Goal: Check status: Check status

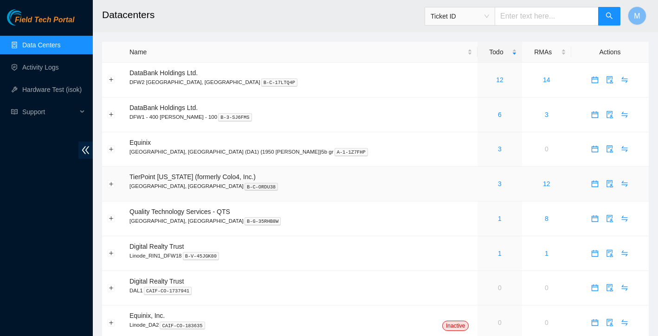
click at [482, 181] on div "3" at bounding box center [499, 184] width 34 height 10
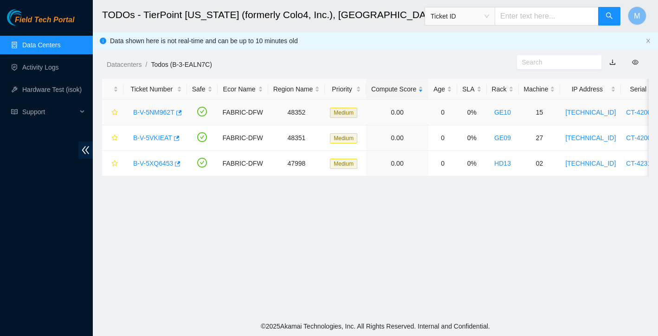
click at [158, 112] on link "B-V-5NM962T" at bounding box center [153, 112] width 41 height 7
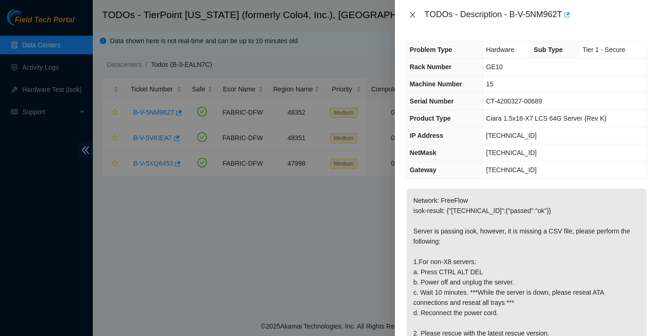
click at [414, 13] on icon "close" at bounding box center [412, 14] width 7 height 7
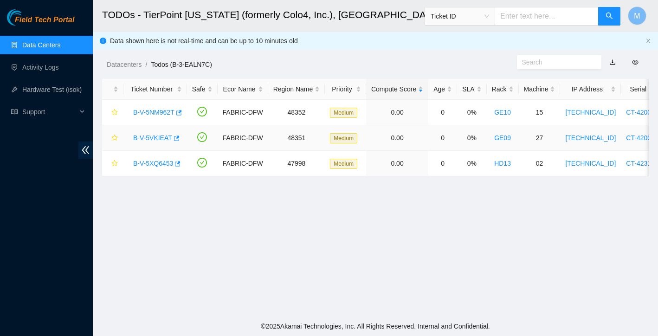
click at [148, 140] on link "B-V-5VKIEAT" at bounding box center [152, 137] width 39 height 7
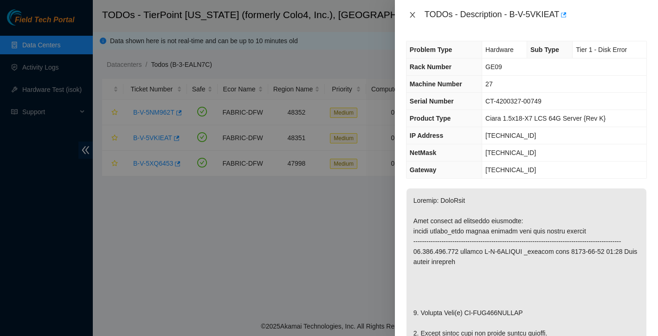
click at [411, 15] on icon "close" at bounding box center [412, 14] width 7 height 7
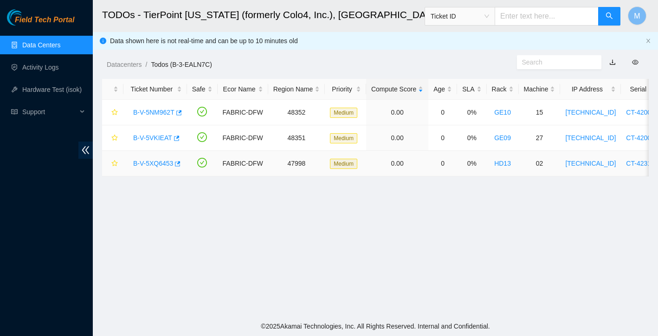
click at [165, 166] on link "B-V-5XQ6453" at bounding box center [153, 163] width 40 height 7
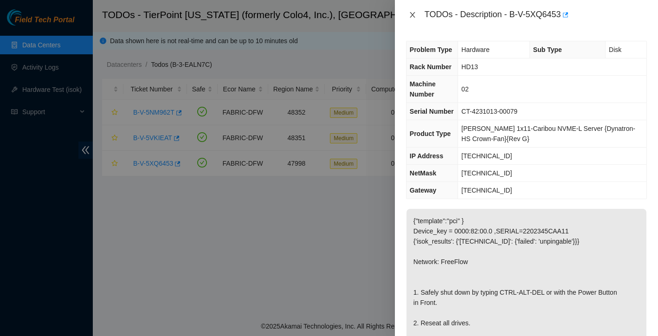
click at [417, 11] on button "Close" at bounding box center [412, 15] width 13 height 9
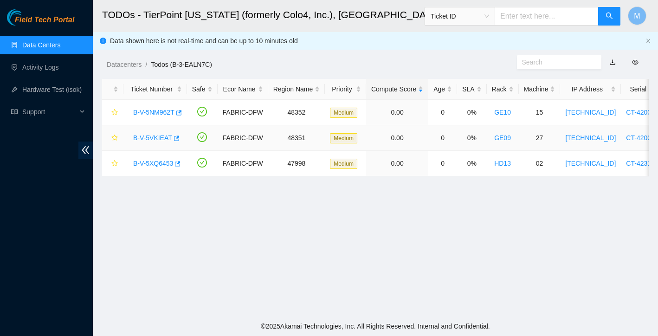
click at [152, 139] on link "B-V-5VKIEAT" at bounding box center [152, 137] width 39 height 7
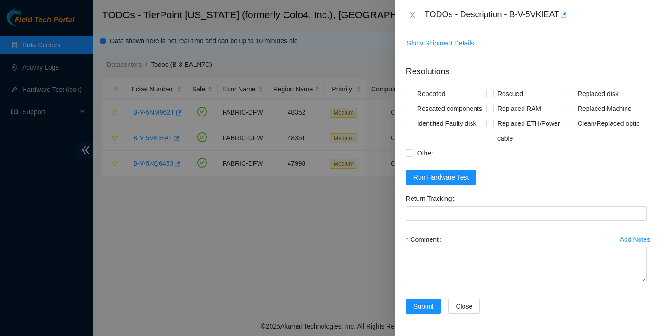
scroll to position [719, 0]
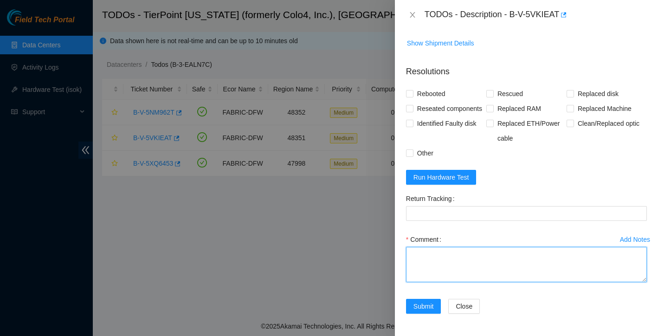
click at [429, 254] on textarea "Comment" at bounding box center [526, 264] width 241 height 35
paste textarea "Ticket: New SN: Bad SN:"
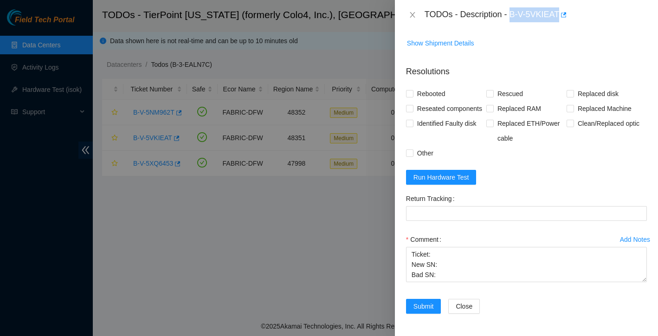
drag, startPoint x: 511, startPoint y: 14, endPoint x: 560, endPoint y: 10, distance: 49.8
click at [560, 10] on div "TODOs - Description - B-V-5VKIEAT" at bounding box center [535, 14] width 222 height 15
copy div "B-V-5VKIEAT"
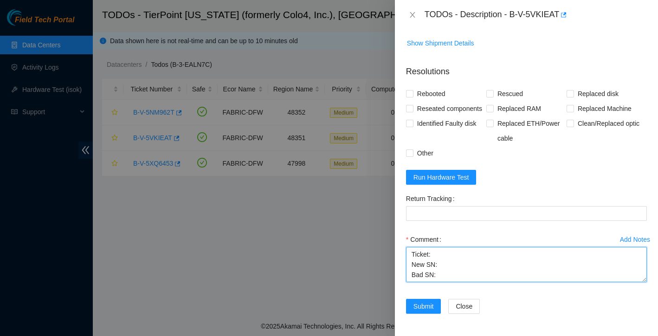
click at [446, 253] on textarea "Ticket: New SN: Bad SN:" at bounding box center [526, 264] width 241 height 35
paste textarea "B-V-5VKIEAT"
click at [448, 268] on textarea "Ticket: B-V-5VKIEAT New SN: Bad SN:" at bounding box center [526, 264] width 241 height 35
click at [448, 262] on textarea "Ticket: B-V-5VKIEAT New SN: Bad SN:" at bounding box center [526, 264] width 241 height 35
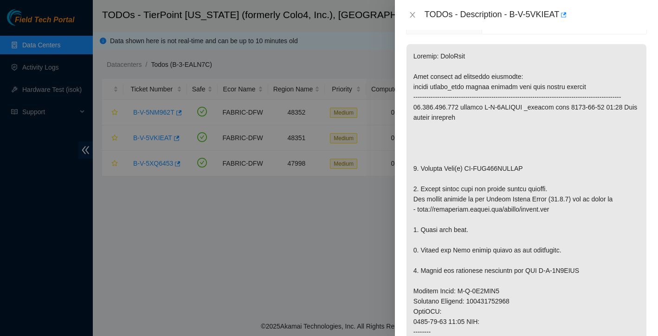
scroll to position [137, 0]
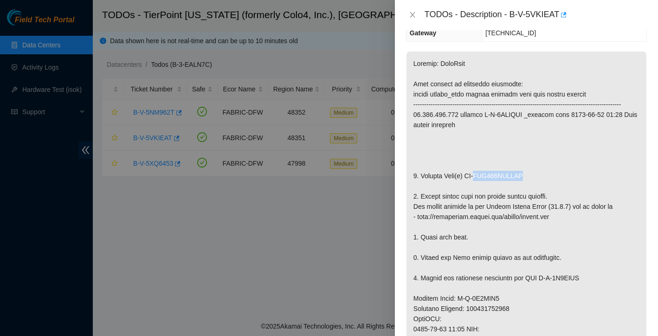
drag, startPoint x: 484, startPoint y: 186, endPoint x: 542, endPoint y: 185, distance: 58.5
click at [542, 185] on p at bounding box center [526, 303] width 240 height 504
copy p "WCC135JHTFZX"
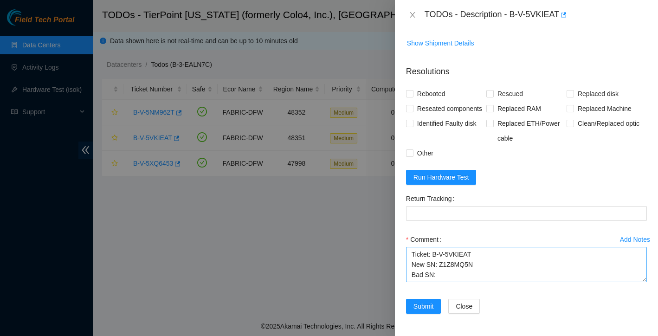
scroll to position [719, 0]
click at [455, 274] on textarea "Ticket: B-V-5VKIEAT New SN: Z1Z8MQ5N Bad SN:" at bounding box center [526, 264] width 241 height 35
paste textarea "WCC135JHTFZX"
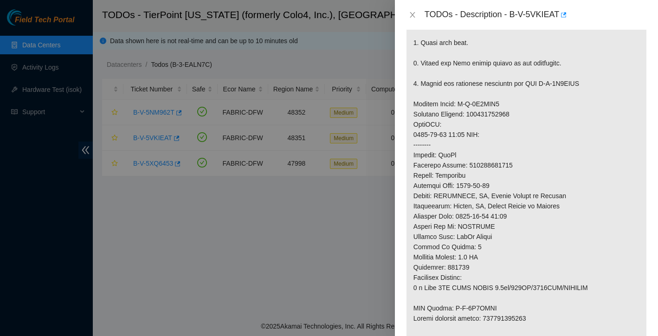
scroll to position [309, 0]
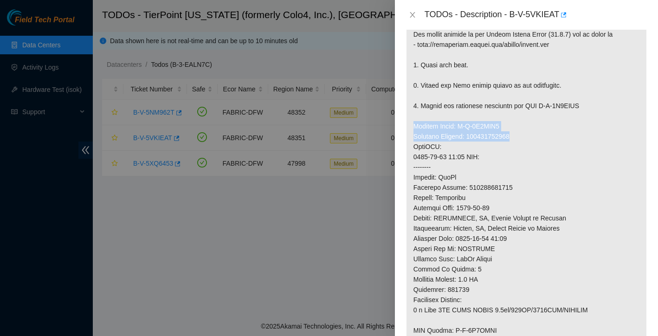
drag, startPoint x: 415, startPoint y: 137, endPoint x: 527, endPoint y: 146, distance: 113.1
click at [527, 146] on p at bounding box center [526, 131] width 240 height 504
copy p "Service Order: B-V-5X0VFX9 Tracking Numbers: 463470062089"
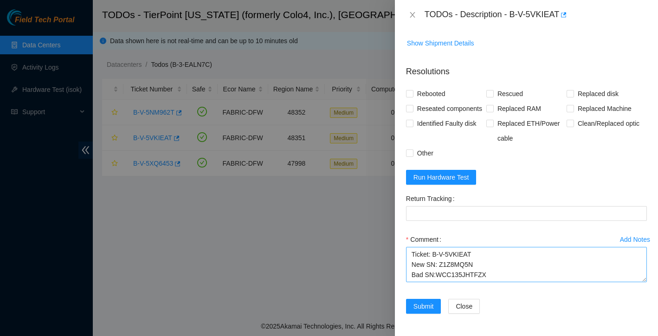
scroll to position [719, 0]
click at [420, 277] on textarea "Ticket: B-V-5VKIEAT New SN: Z1Z8MQ5N Bad SN:WCC135JHTFZX" at bounding box center [526, 264] width 241 height 35
paste textarea "Service Order: B-V-5X0VFX9 Tracking Numbers: 463470062089"
click at [414, 263] on textarea "Ticket: B-V-5VKIEAT New SN: Z1Z8MQ5N Bad SN:WCC135JHTFZX Service Order: B-V-5X0…" at bounding box center [526, 264] width 241 height 35
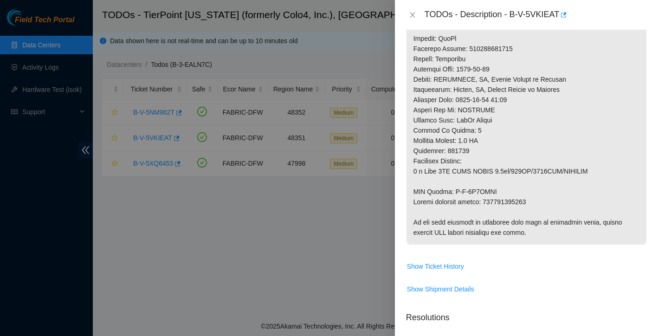
scroll to position [408, 0]
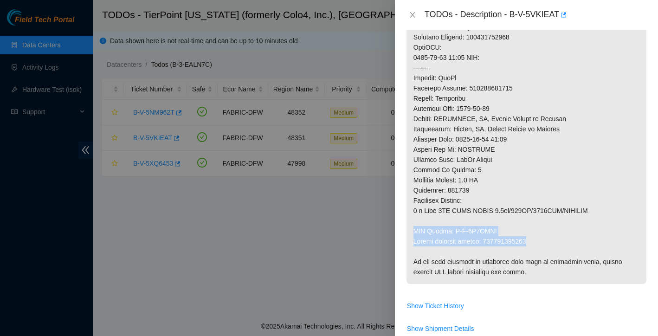
drag, startPoint x: 414, startPoint y: 241, endPoint x: 544, endPoint y: 248, distance: 130.1
click at [544, 248] on p at bounding box center [526, 32] width 240 height 504
copy p "RMA Return: B-V-5X0VFXI Return tracking number: 463470062090"
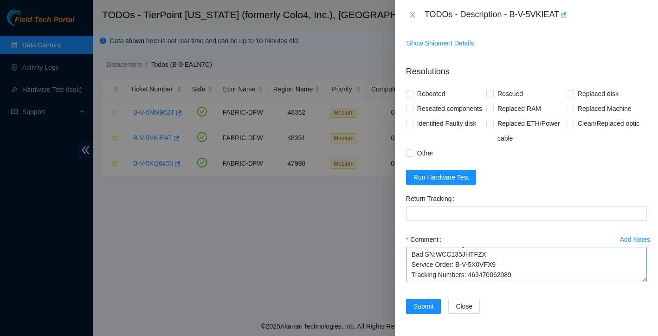
scroll to position [719, 0]
click at [434, 270] on textarea "Ticket: B-V-5VKIEAT New SN: Z1Z8MQ5N Bad SN:WCC135JHTFZX Service Order: B-V-5X0…" at bounding box center [526, 264] width 241 height 35
paste textarea "RMA Return: B-V-5X0VFXI Return tracking number: 463470062090"
click at [414, 262] on textarea "Ticket: B-V-5VKIEAT New SN: Z1Z8MQ5N Bad SN:WCC135JHTFZX Service Order: B-V-5X0…" at bounding box center [526, 264] width 241 height 35
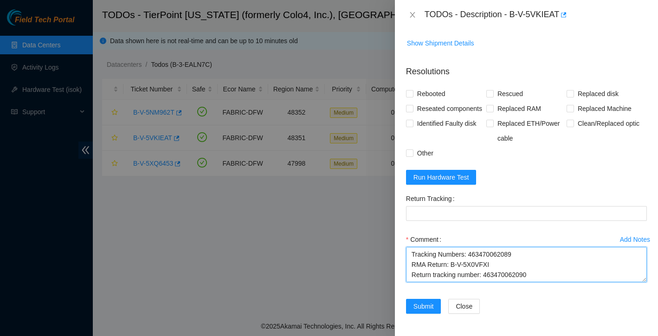
scroll to position [61, 0]
drag, startPoint x: 487, startPoint y: 256, endPoint x: 537, endPoint y: 253, distance: 50.2
click at [537, 253] on textarea "Ticket: B-V-5VKIEAT New SN: Z1Z8MQ5N Bad SN:WCC135JHTFZX Service Order: B-V-5X0…" at bounding box center [526, 264] width 241 height 35
type textarea "Ticket: B-V-5VKIEAT New SN: Z1Z8MQ5N Bad SN:WCC135JHTFZX Service Order: B-V-5X0…"
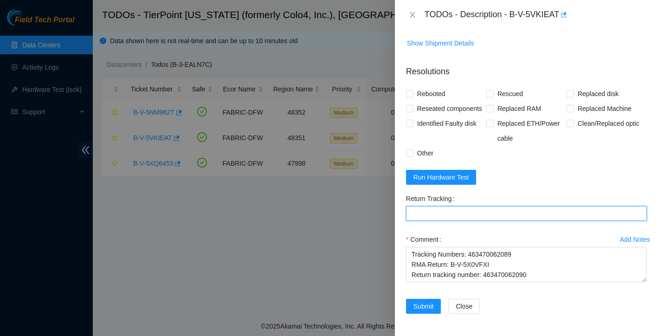
click at [473, 217] on Tracking "Return Tracking" at bounding box center [526, 213] width 241 height 15
paste Tracking "463470062090"
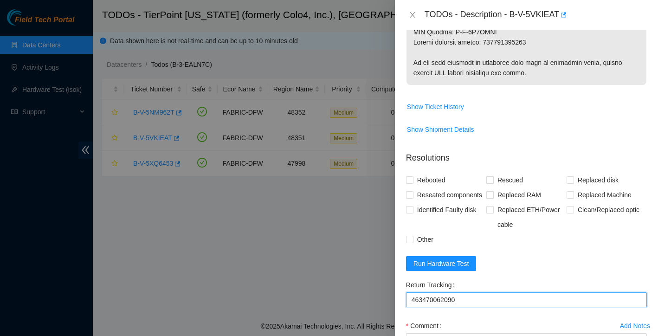
scroll to position [570, 0]
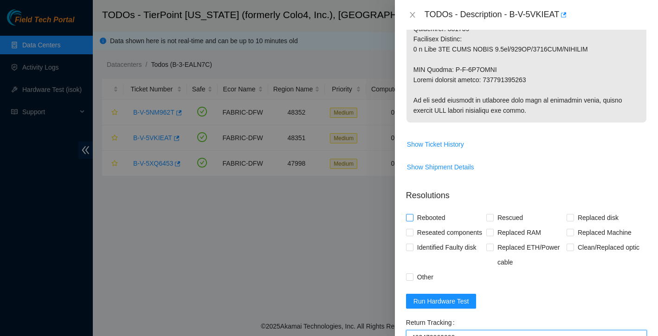
type Tracking "463470062090"
click at [411, 220] on input "Rebooted" at bounding box center [409, 217] width 6 height 6
checkbox input "true"
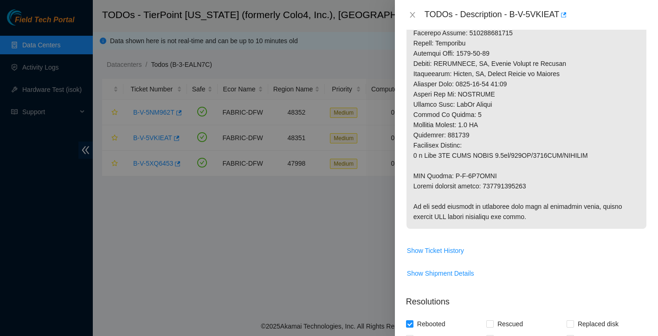
scroll to position [554, 0]
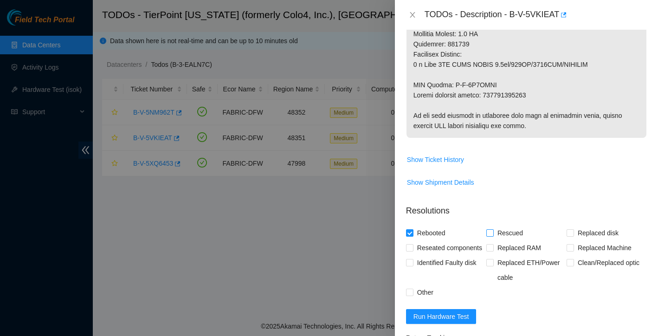
click at [488, 236] on input "Rescued" at bounding box center [489, 232] width 6 height 6
checkbox input "true"
click at [570, 236] on input "Replaced disk" at bounding box center [569, 232] width 6 height 6
checkbox input "true"
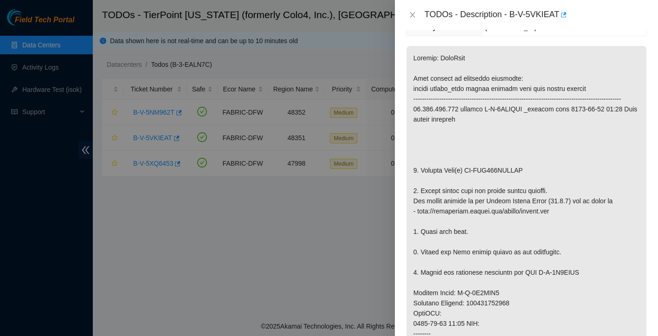
scroll to position [142, 0]
click at [415, 16] on icon "close" at bounding box center [412, 14] width 7 height 7
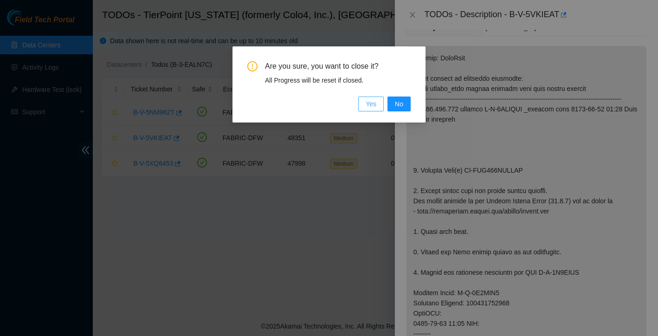
click at [369, 105] on span "Yes" at bounding box center [371, 104] width 11 height 10
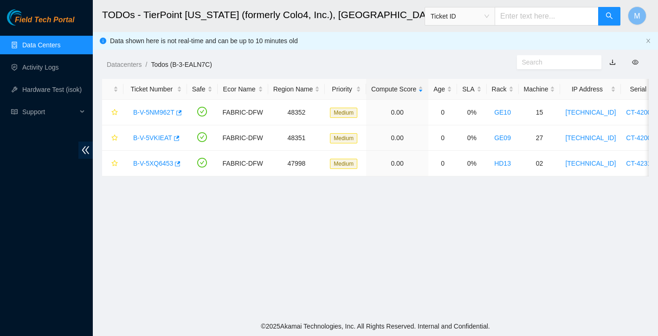
click at [481, 18] on span "Ticket ID" at bounding box center [459, 16] width 58 height 14
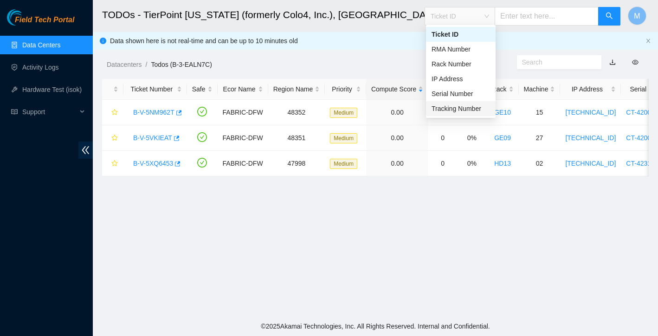
click at [451, 105] on div "Tracking Number" at bounding box center [460, 108] width 58 height 10
click at [454, 109] on div "Tracking Number" at bounding box center [460, 108] width 58 height 10
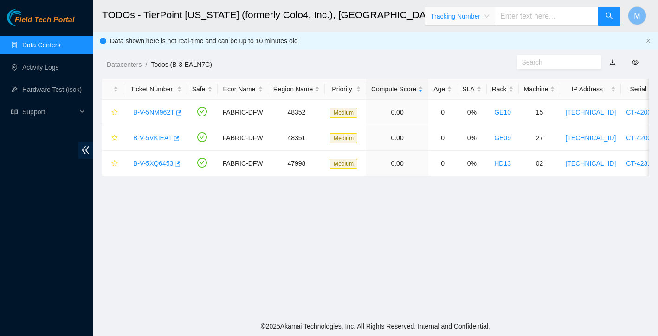
click at [543, 22] on input "text" at bounding box center [546, 16] width 104 height 19
type input "463470062825"
click at [608, 17] on icon "search" at bounding box center [608, 15] width 7 height 7
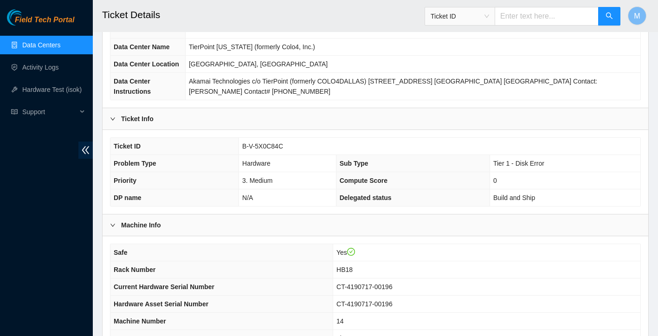
scroll to position [67, 0]
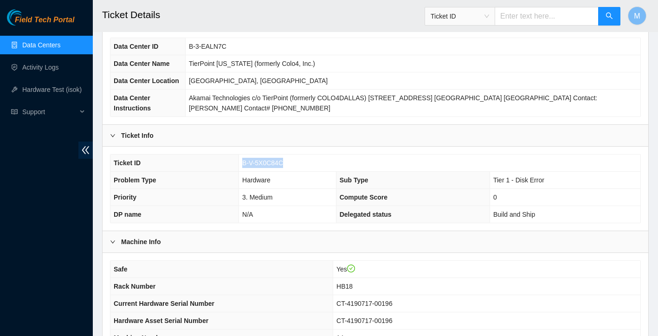
drag, startPoint x: 242, startPoint y: 165, endPoint x: 287, endPoint y: 166, distance: 45.0
click at [287, 166] on td "B-V-5X0C84C" at bounding box center [439, 162] width 401 height 17
copy span "B-V-5X0C84C"
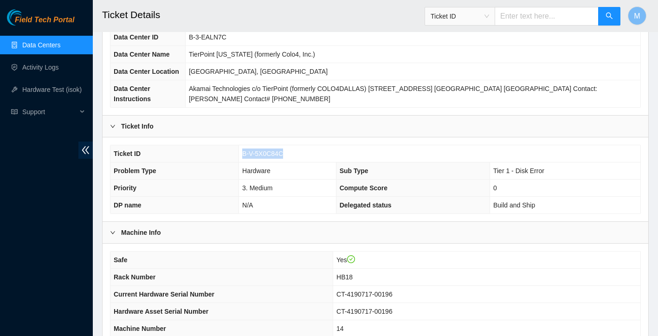
scroll to position [77, 0]
click at [125, 124] on b "Ticket Info" at bounding box center [137, 125] width 32 height 10
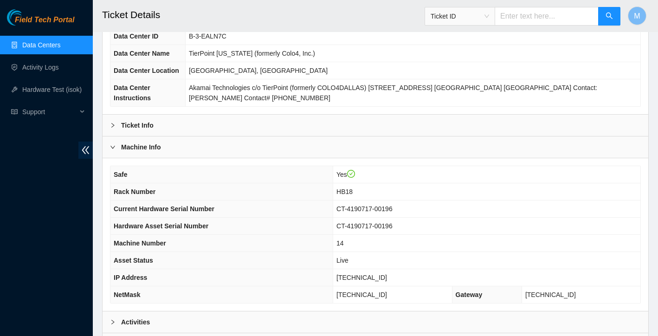
click at [136, 151] on b "Machine Info" at bounding box center [141, 147] width 40 height 10
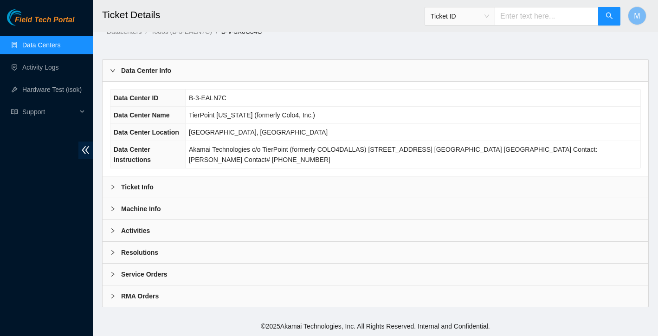
scroll to position [15, 0]
click at [163, 276] on b "Service Orders" at bounding box center [144, 274] width 46 height 10
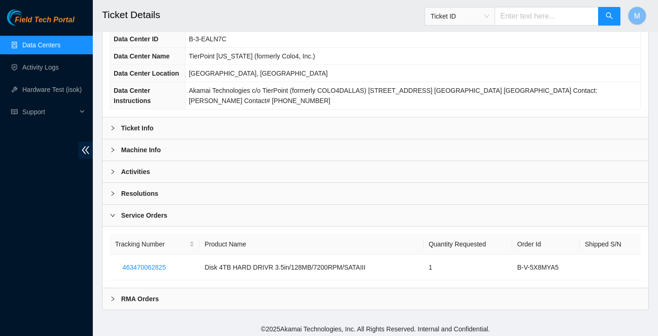
scroll to position [75, 0]
click at [156, 266] on span "463470062825" at bounding box center [143, 267] width 43 height 10
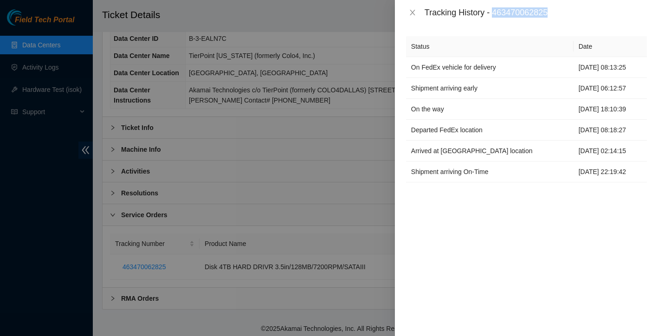
drag, startPoint x: 496, startPoint y: 14, endPoint x: 562, endPoint y: 12, distance: 65.9
click at [562, 12] on div "Tracking History - 463470062825" at bounding box center [535, 12] width 222 height 10
copy div "463470062825"
click at [412, 11] on icon "close" at bounding box center [412, 12] width 7 height 7
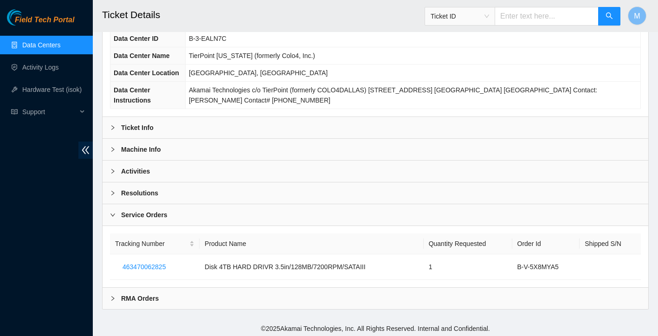
click at [482, 14] on span "Ticket ID" at bounding box center [459, 16] width 58 height 14
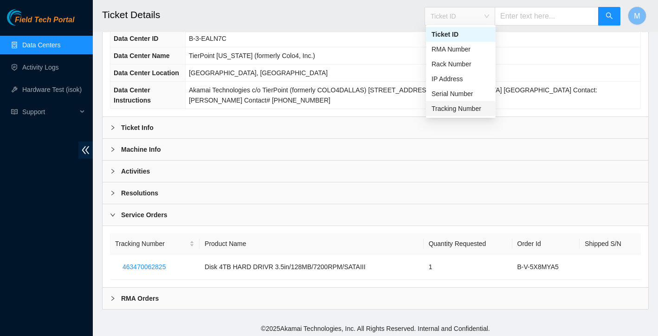
click at [458, 114] on div "Tracking Number" at bounding box center [461, 108] width 70 height 15
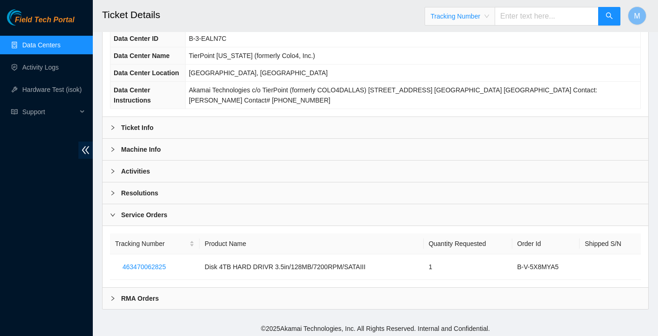
click at [533, 18] on input "text" at bounding box center [546, 16] width 104 height 19
type input "739263652194"
click at [608, 16] on icon "search" at bounding box center [608, 15] width 7 height 7
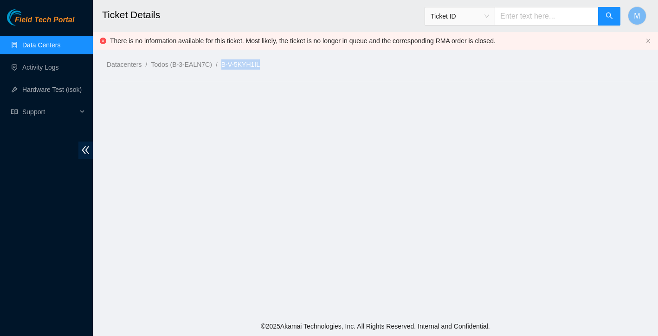
drag, startPoint x: 227, startPoint y: 66, endPoint x: 274, endPoint y: 62, distance: 47.0
click at [274, 62] on ol "Datacenters / Todos (B-3-EALN7C) / B-V-5KYH1IL /" at bounding box center [312, 64] width 410 height 10
copy ol "B-V-5KYH1IL"
click at [295, 58] on div "Datacenters / Todos (B-3-EALN7C) / B-V-5KYH1IL /" at bounding box center [305, 44] width 424 height 52
drag, startPoint x: 392, startPoint y: 41, endPoint x: 471, endPoint y: 36, distance: 79.5
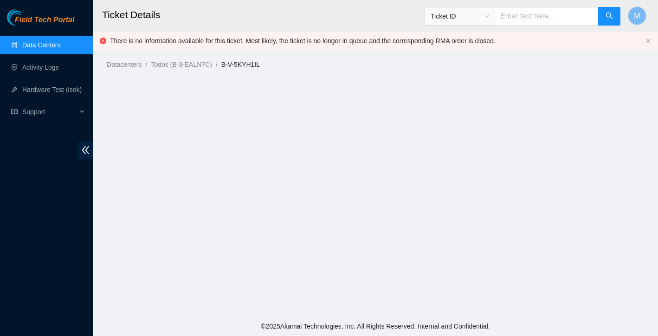
click at [471, 36] on div "Datacenters / Todos (B-3-EALN7C) / B-V-5KYH1IL /" at bounding box center [305, 44] width 424 height 52
drag, startPoint x: 512, startPoint y: 41, endPoint x: 437, endPoint y: 44, distance: 74.3
click at [437, 44] on div "Datacenters / Todos (B-3-EALN7C) / B-V-5KYH1IL /" at bounding box center [305, 44] width 424 height 52
drag, startPoint x: 428, startPoint y: 40, endPoint x: 483, endPoint y: 46, distance: 55.1
click at [483, 46] on div "Datacenters / Todos (B-3-EALN7C) / B-V-5KYH1IL /" at bounding box center [305, 44] width 424 height 52
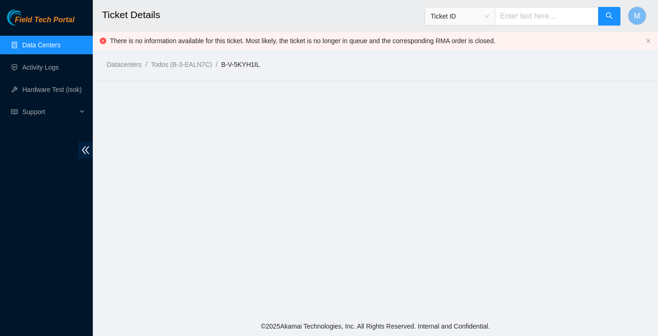
click at [58, 49] on link "Data Centers" at bounding box center [41, 44] width 38 height 7
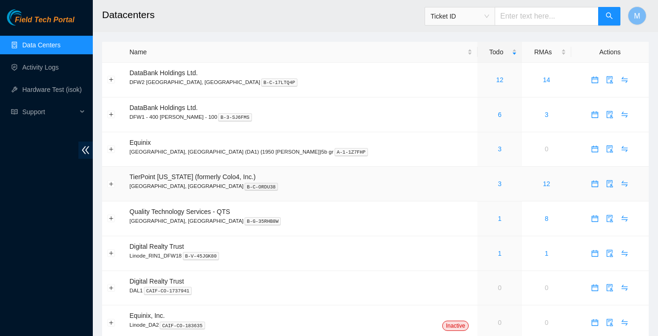
click at [482, 181] on div "3" at bounding box center [499, 184] width 34 height 10
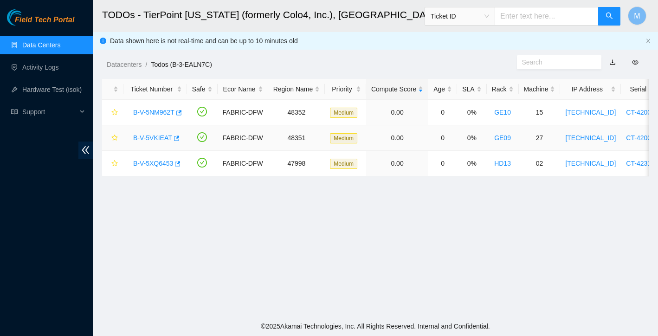
click at [158, 139] on link "B-V-5VKIEAT" at bounding box center [152, 137] width 39 height 7
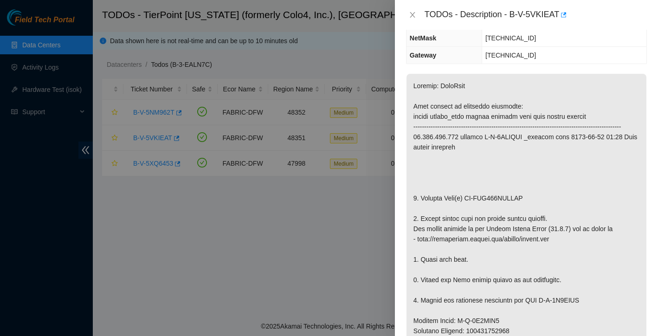
scroll to position [117, 0]
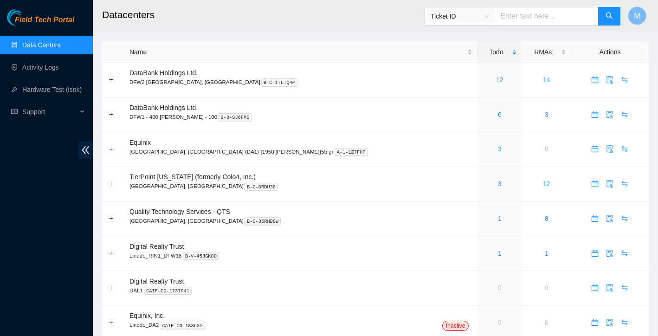
click at [453, 19] on span "Ticket ID" at bounding box center [459, 16] width 58 height 14
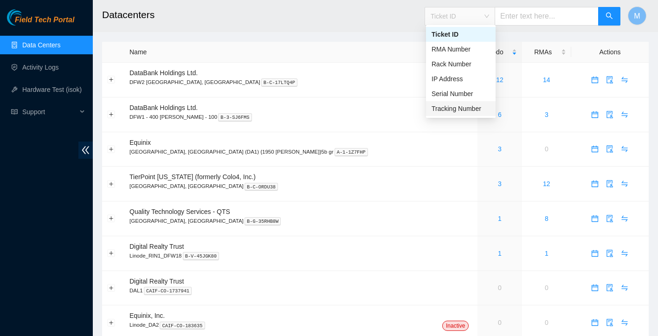
click at [455, 115] on div "Tracking Number" at bounding box center [461, 108] width 70 height 15
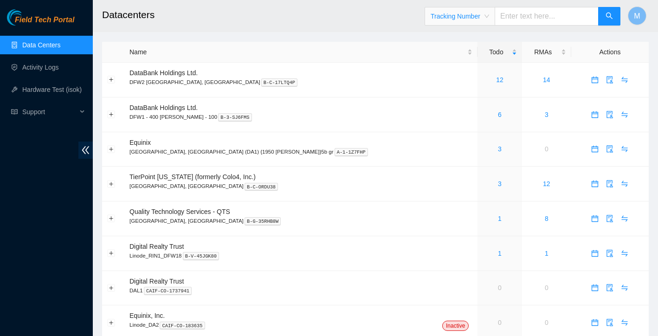
click at [558, 8] on input "text" at bounding box center [546, 16] width 104 height 19
type input "463470062825"
click at [615, 18] on button "button" at bounding box center [609, 16] width 22 height 19
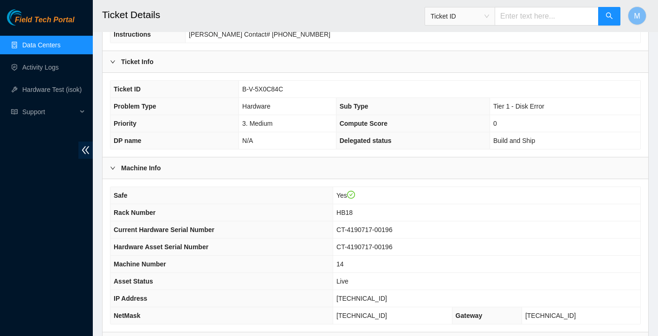
scroll to position [165, 0]
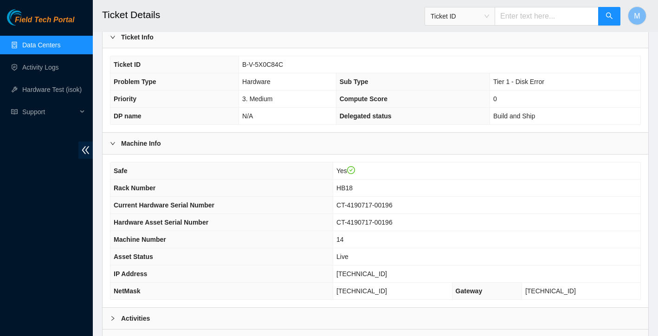
click at [53, 44] on link "Data Centers" at bounding box center [41, 44] width 38 height 7
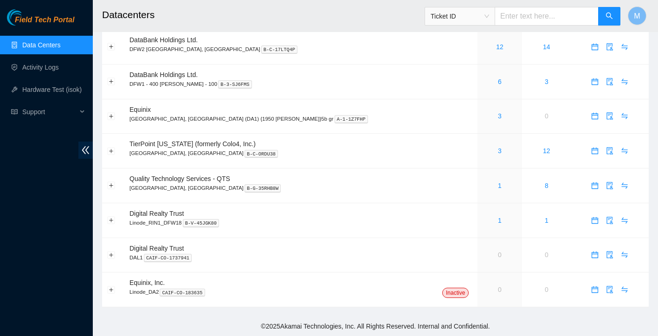
scroll to position [32, 0]
click at [60, 47] on link "Data Centers" at bounding box center [41, 44] width 38 height 7
click at [482, 153] on div "3" at bounding box center [499, 152] width 34 height 10
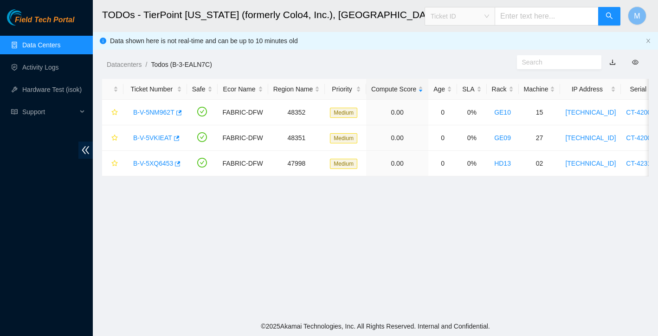
click at [482, 22] on span "Ticket ID" at bounding box center [459, 16] width 58 height 14
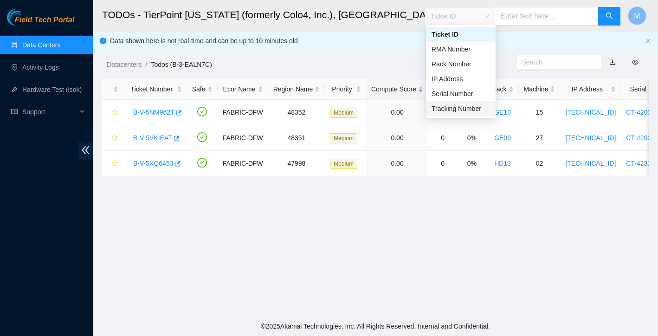
click at [475, 107] on div "Tracking Number" at bounding box center [460, 108] width 58 height 10
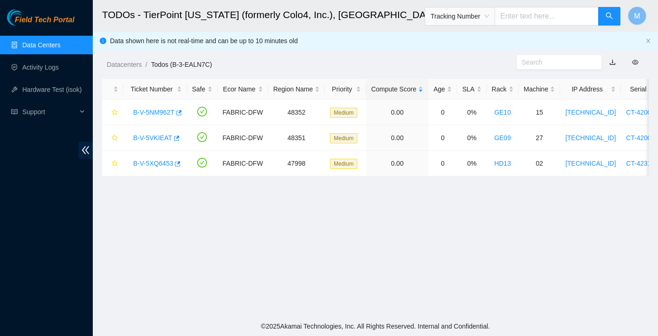
click at [541, 13] on input "text" at bounding box center [546, 16] width 104 height 19
type input "463470062722"
click at [605, 17] on icon "search" at bounding box center [608, 15] width 7 height 7
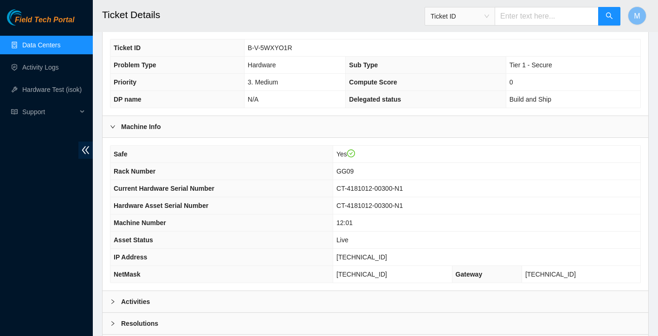
scroll to position [188, 0]
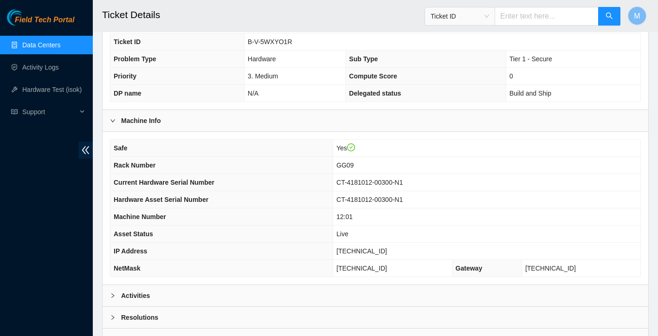
click at [42, 47] on link "Data Centers" at bounding box center [41, 44] width 38 height 7
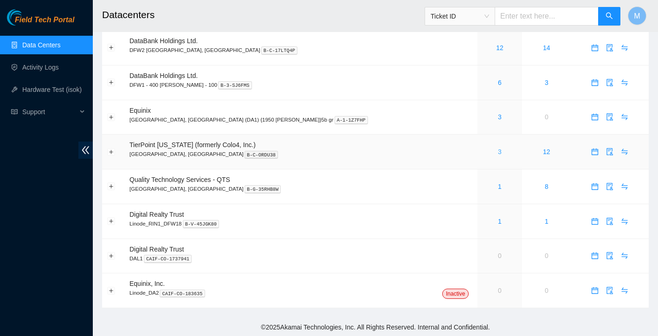
click at [498, 154] on link "3" at bounding box center [500, 151] width 4 height 7
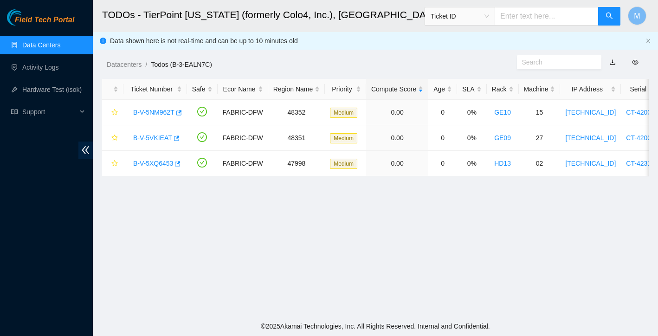
click at [487, 16] on span "Ticket ID" at bounding box center [459, 16] width 58 height 14
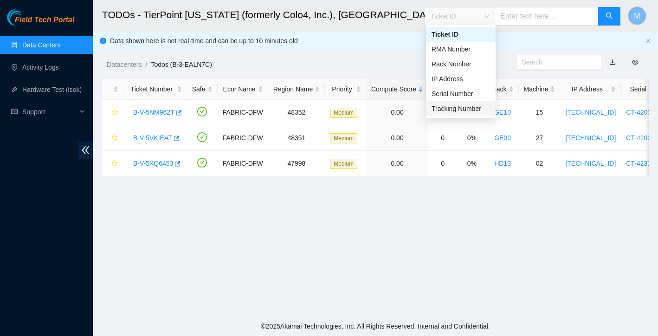
click at [460, 106] on div "Tracking Number" at bounding box center [460, 108] width 58 height 10
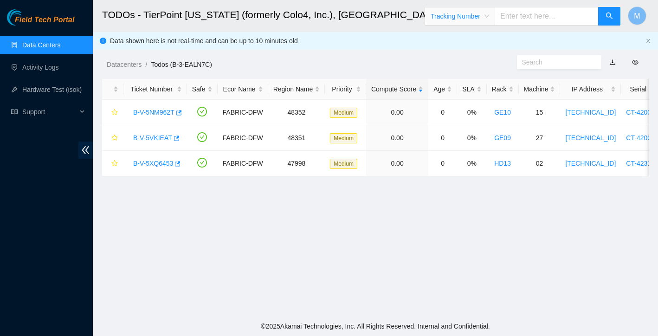
click at [555, 15] on input "text" at bounding box center [546, 16] width 104 height 19
type input "739263652194"
click at [610, 16] on icon "search" at bounding box center [608, 15] width 7 height 7
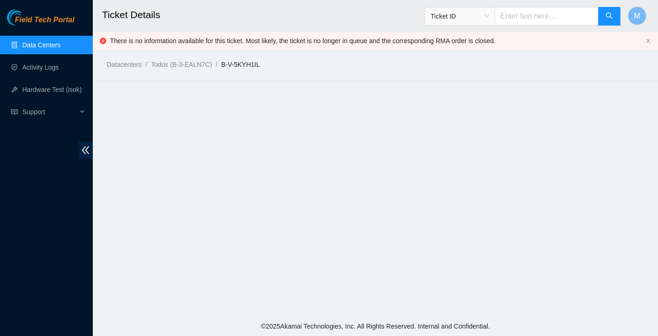
drag, startPoint x: 228, startPoint y: 65, endPoint x: 240, endPoint y: 65, distance: 12.5
click at [240, 65] on link "B-V-5KYH1IL" at bounding box center [240, 64] width 39 height 7
drag, startPoint x: 227, startPoint y: 64, endPoint x: 278, endPoint y: 65, distance: 51.5
click at [278, 65] on ol "Datacenters / Todos (B-3-EALN7C) / B-V-5KYH1IL /" at bounding box center [312, 64] width 410 height 10
click at [248, 75] on main "Ticket Details Ticket ID M There is no information available for this ticket. M…" at bounding box center [375, 158] width 565 height 316
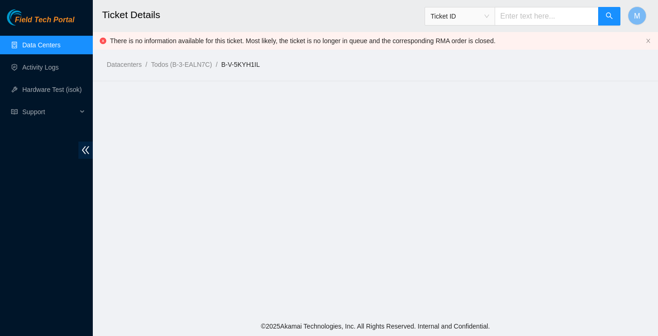
click at [51, 44] on link "Data Centers" at bounding box center [41, 44] width 38 height 7
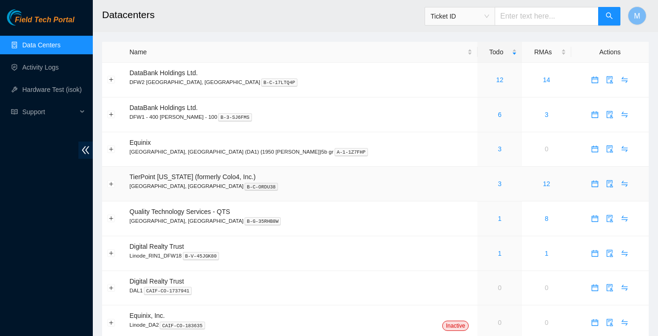
click at [482, 184] on div "3" at bounding box center [499, 184] width 34 height 10
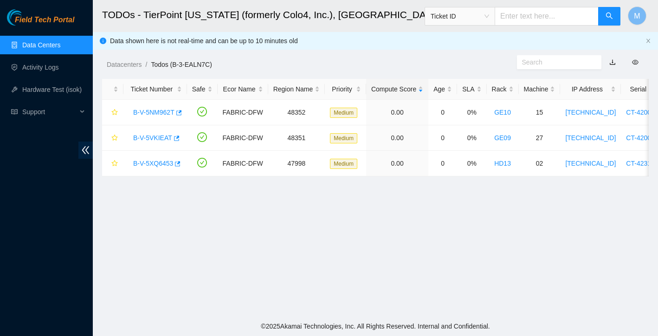
click at [527, 19] on input "text" at bounding box center [546, 16] width 104 height 19
click at [492, 17] on div "Ticket ID" at bounding box center [460, 16] width 70 height 15
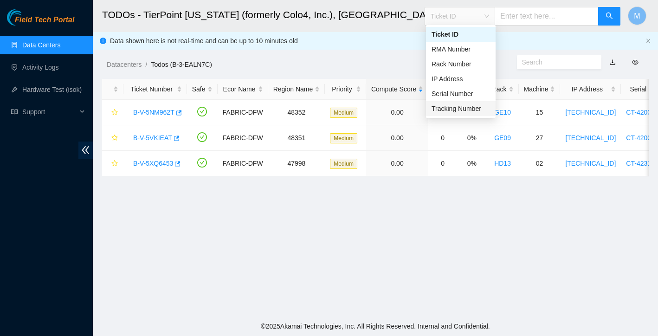
click at [456, 109] on div "Tracking Number" at bounding box center [460, 108] width 58 height 10
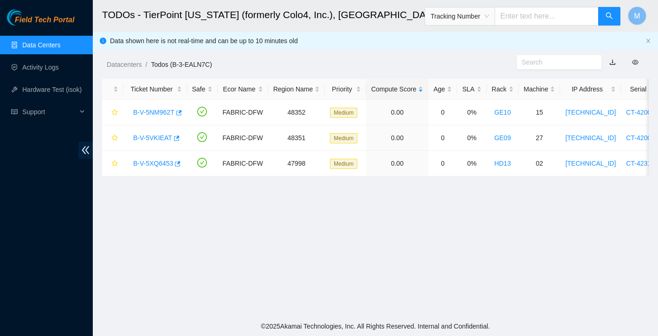
click at [522, 21] on input "text" at bounding box center [546, 16] width 104 height 19
type input "463470062722"
click at [616, 19] on button "button" at bounding box center [609, 16] width 22 height 19
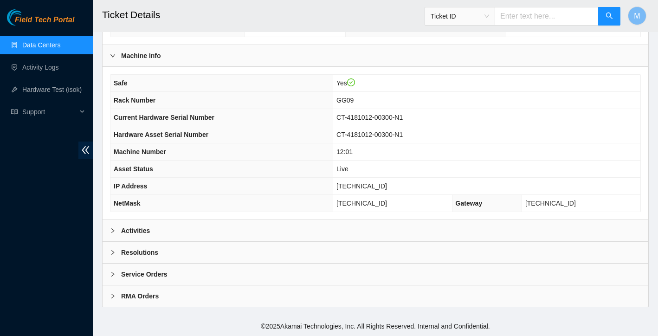
scroll to position [253, 0]
click at [148, 229] on b "Activities" at bounding box center [135, 230] width 29 height 10
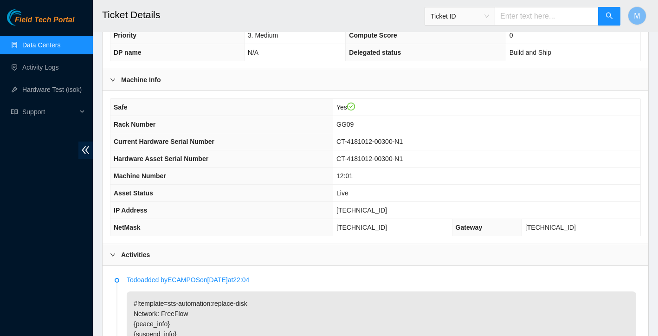
scroll to position [174, 0]
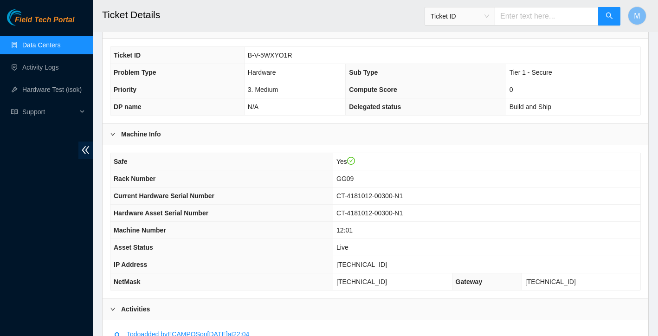
click at [136, 134] on b "Machine Info" at bounding box center [141, 134] width 40 height 10
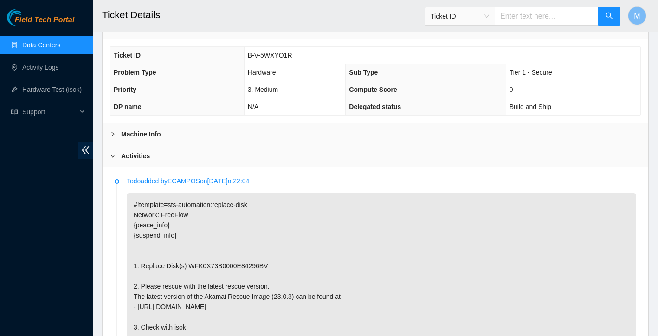
click at [146, 157] on b "Activities" at bounding box center [135, 156] width 29 height 10
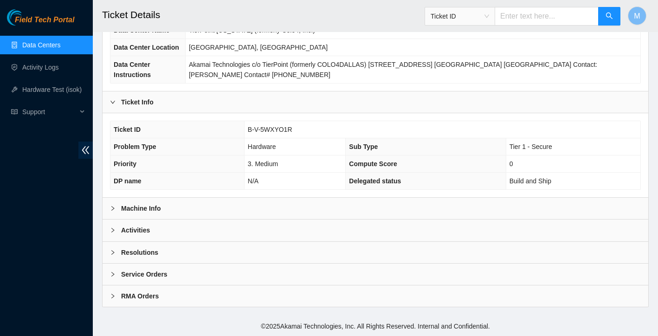
scroll to position [100, 0]
click at [151, 277] on b "Service Orders" at bounding box center [144, 274] width 46 height 10
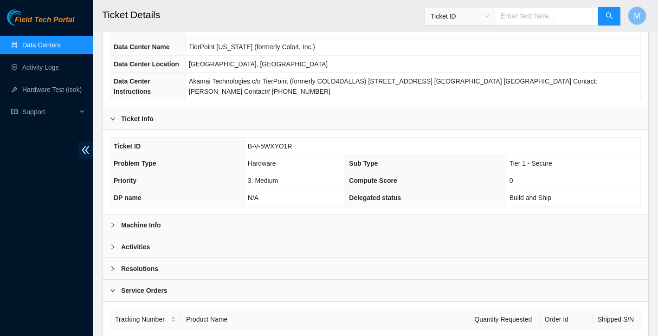
scroll to position [141, 0]
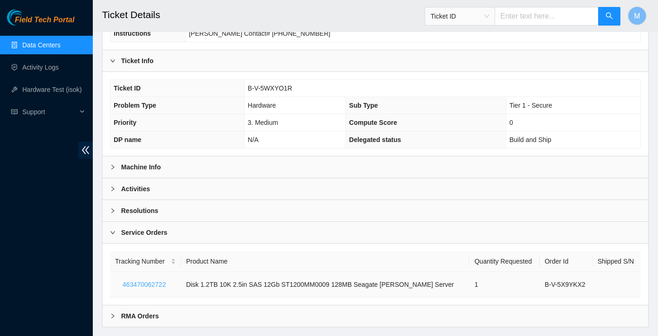
drag, startPoint x: 123, startPoint y: 286, endPoint x: 171, endPoint y: 286, distance: 47.8
click at [171, 286] on button "463470062722" at bounding box center [144, 284] width 58 height 15
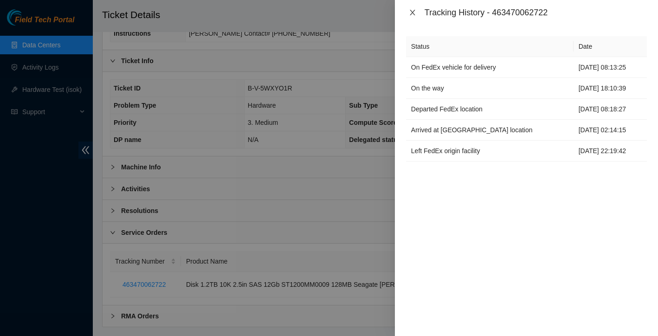
click at [413, 13] on icon "close" at bounding box center [412, 12] width 7 height 7
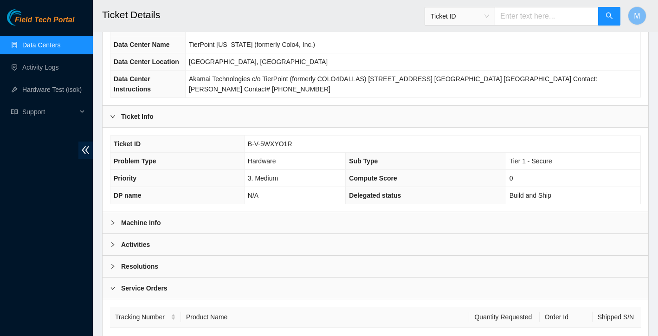
scroll to position [0, 0]
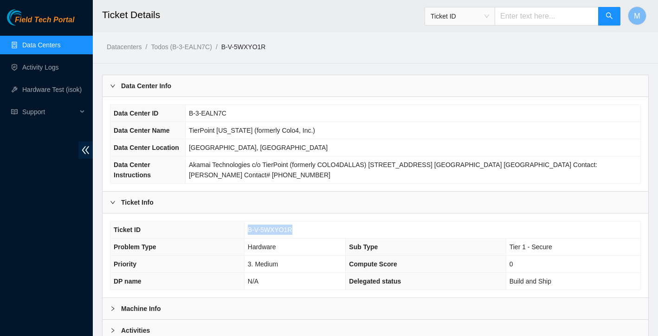
drag, startPoint x: 248, startPoint y: 230, endPoint x: 295, endPoint y: 227, distance: 47.4
click at [295, 227] on td "B-V-5WXYO1R" at bounding box center [442, 229] width 396 height 17
copy span "B-V-5WXYO1R"
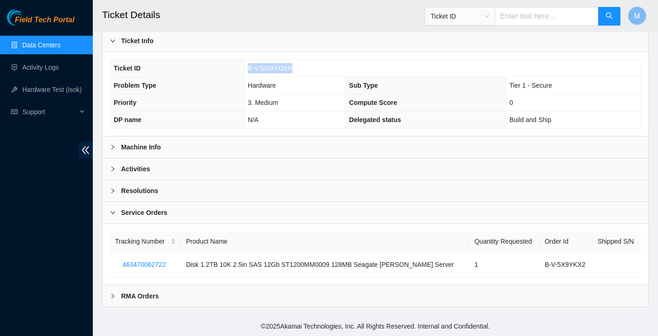
scroll to position [161, 0]
drag, startPoint x: 178, startPoint y: 263, endPoint x: 120, endPoint y: 263, distance: 58.4
click at [120, 263] on td "463470062722" at bounding box center [145, 265] width 71 height 26
drag, startPoint x: 111, startPoint y: 263, endPoint x: 177, endPoint y: 268, distance: 66.0
click at [177, 268] on td "463470062722" at bounding box center [145, 265] width 71 height 26
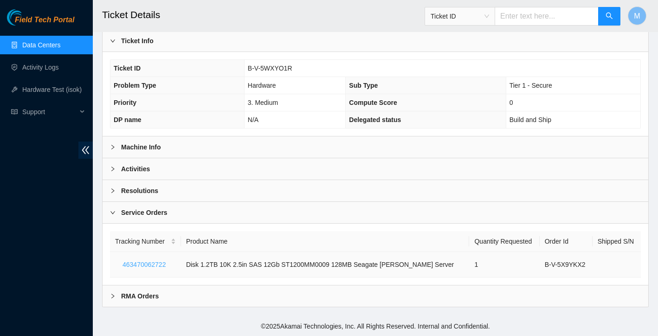
click at [145, 264] on span "463470062722" at bounding box center [143, 264] width 43 height 10
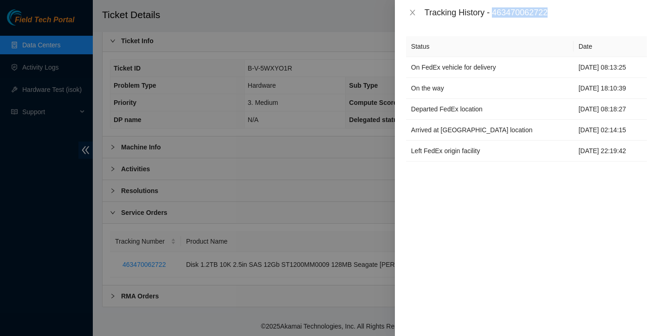
drag, startPoint x: 495, startPoint y: 13, endPoint x: 563, endPoint y: 8, distance: 67.9
click at [563, 8] on div "Tracking History - 463470062722" at bounding box center [535, 12] width 222 height 10
copy div "463470062722"
